Goal: Navigation & Orientation: Find specific page/section

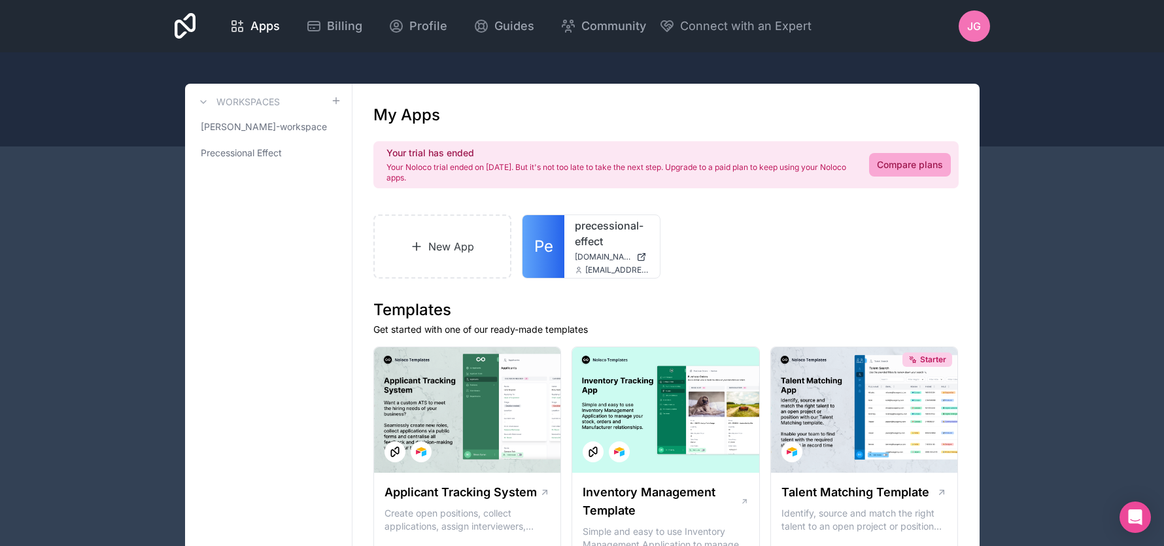
click at [191, 25] on icon at bounding box center [186, 25] width 22 height 31
click at [256, 147] on span "Precessional Effect" at bounding box center [241, 153] width 81 height 13
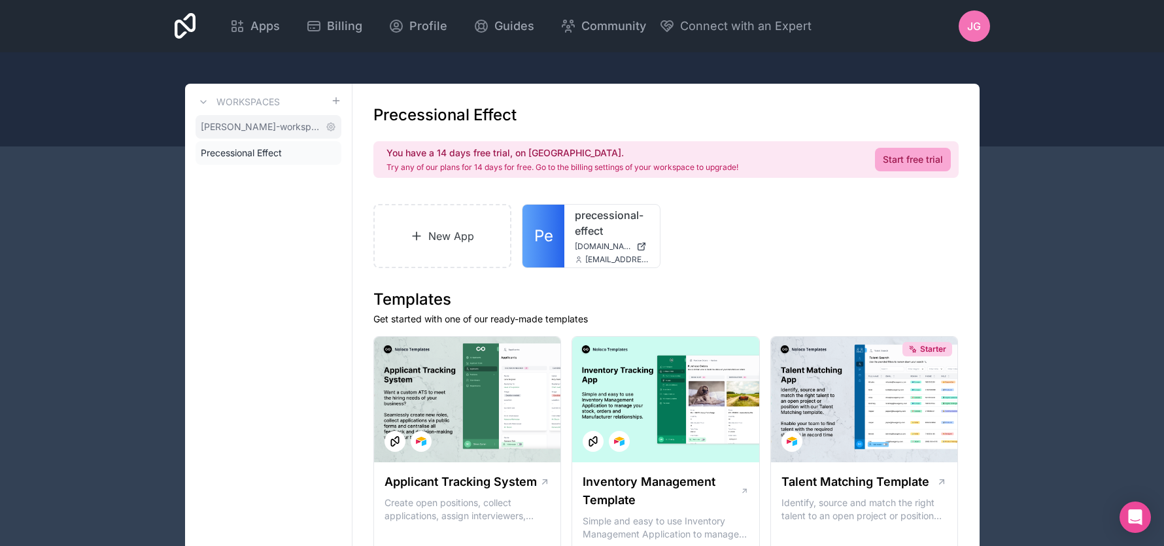
click at [249, 124] on span "[PERSON_NAME]-workspace" at bounding box center [261, 126] width 120 height 13
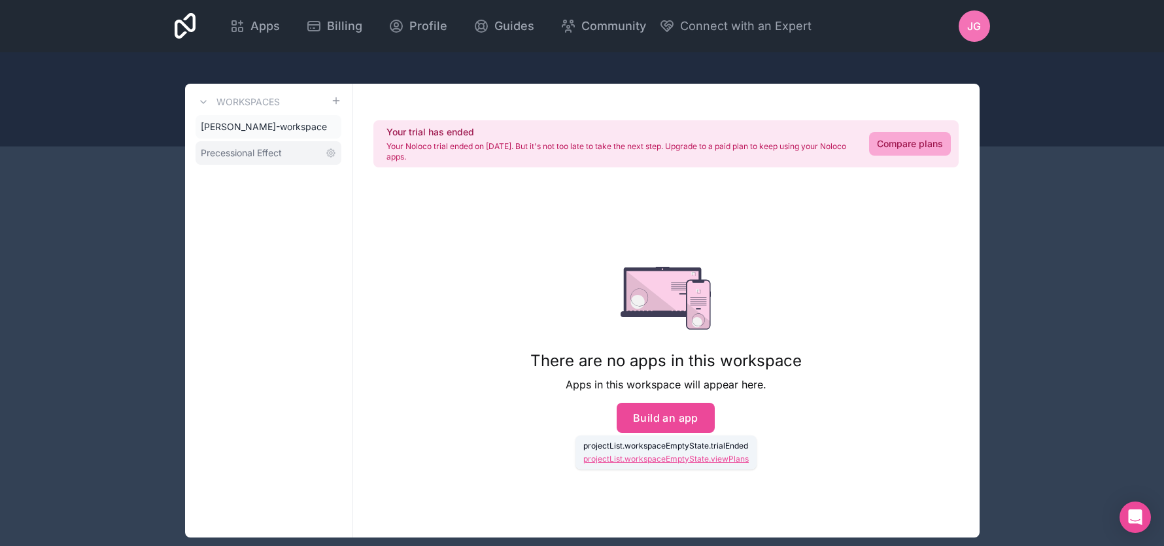
click at [247, 146] on link "Precessional Effect" at bounding box center [269, 153] width 146 height 24
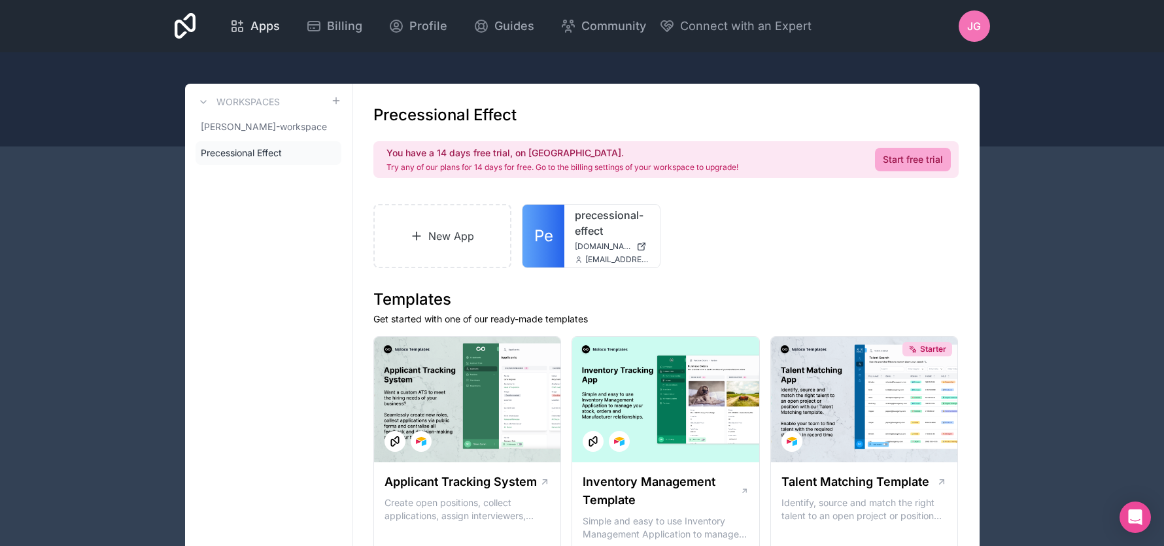
click at [255, 22] on span "Apps" at bounding box center [265, 26] width 29 height 18
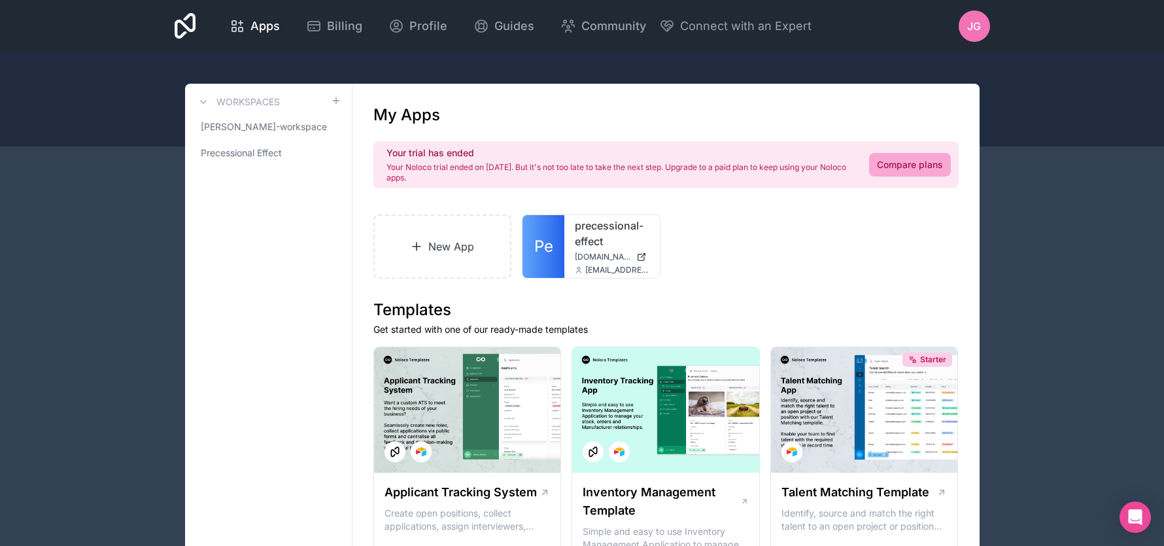
click at [964, 20] on div "JG" at bounding box center [974, 25] width 31 height 31
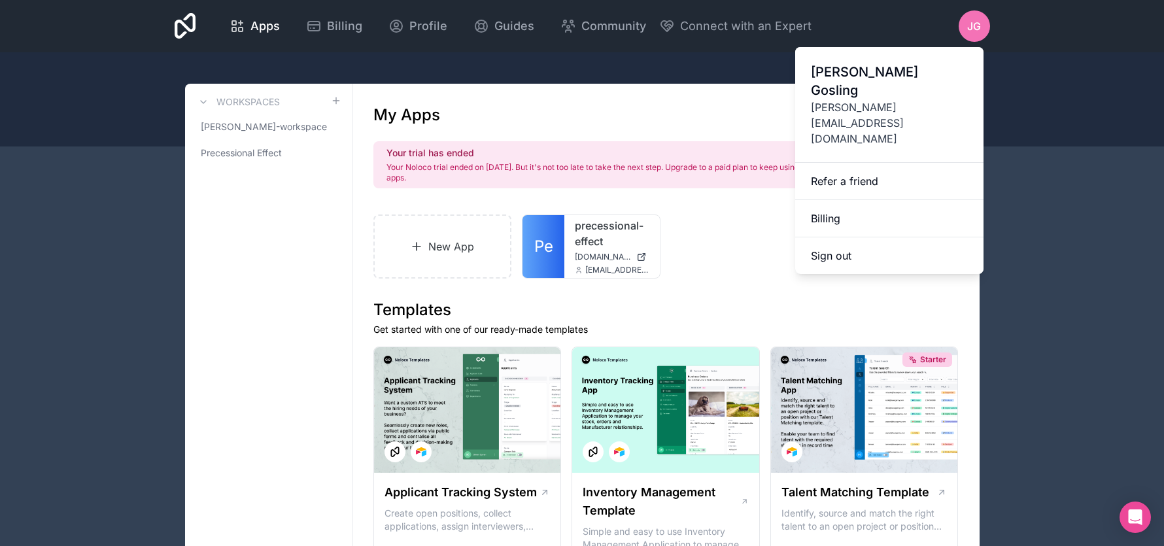
click at [173, 65] on div at bounding box center [582, 99] width 1164 height 94
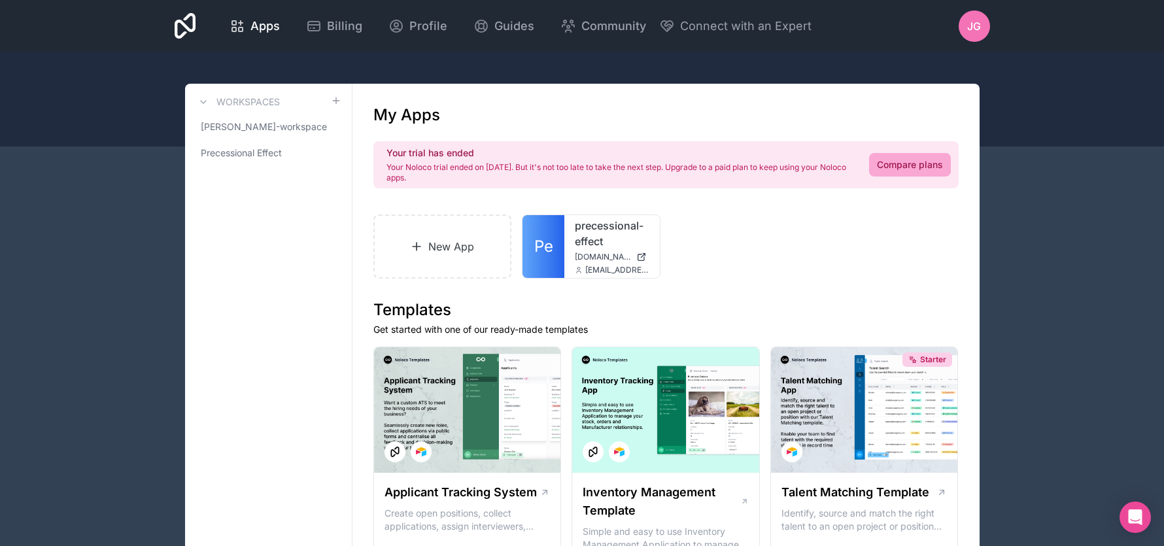
click at [182, 20] on icon at bounding box center [186, 25] width 22 height 31
